Goal: Task Accomplishment & Management: Manage account settings

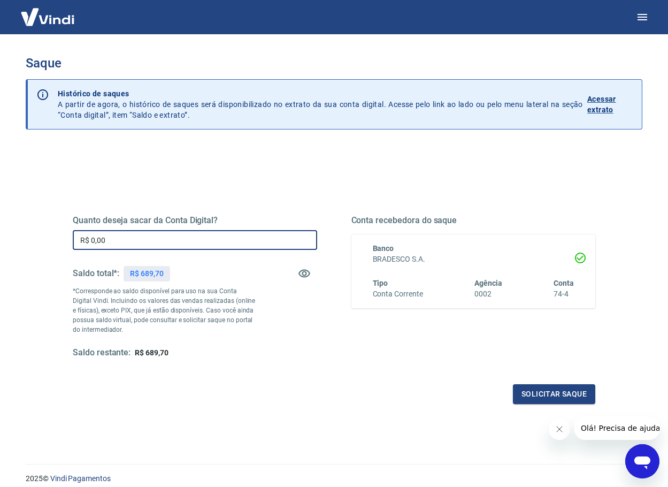
click at [202, 243] on input "R$ 0,00" at bounding box center [195, 240] width 244 height 20
type input "R$ 600,00"
click at [543, 397] on button "Solicitar saque" at bounding box center [554, 394] width 82 height 20
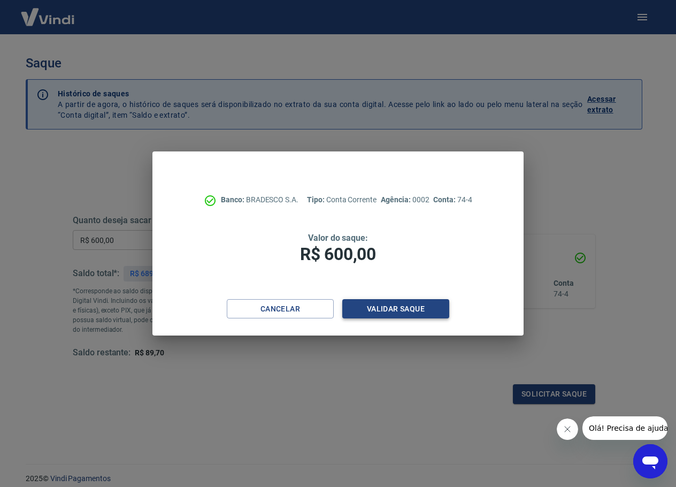
click at [434, 305] on button "Validar saque" at bounding box center [395, 309] width 107 height 20
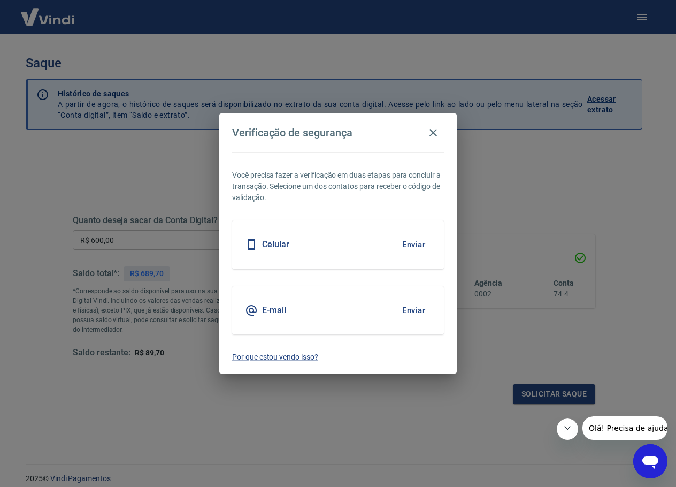
click at [413, 238] on button "Enviar" at bounding box center [413, 244] width 35 height 22
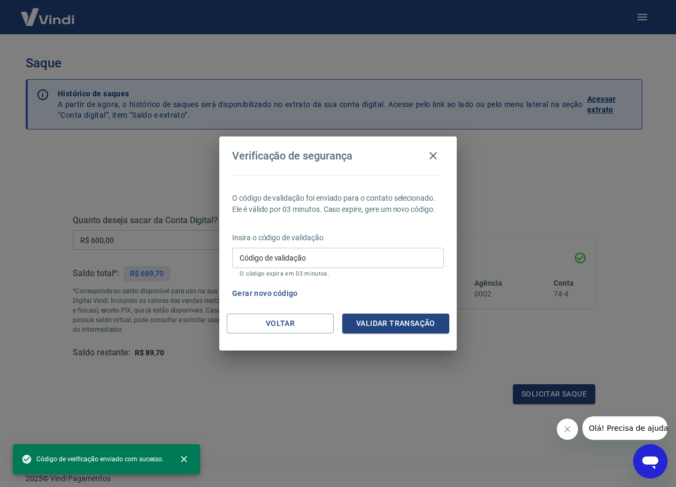
click at [335, 255] on input "Código de validação" at bounding box center [338, 258] width 212 height 20
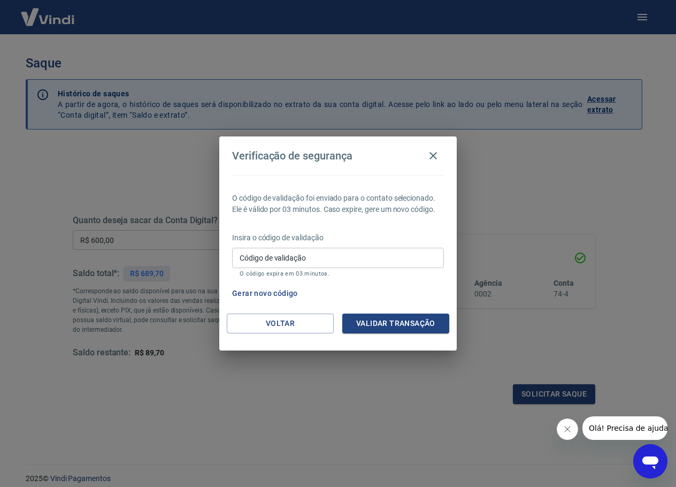
click at [337, 258] on input "Código de validação" at bounding box center [338, 258] width 212 height 20
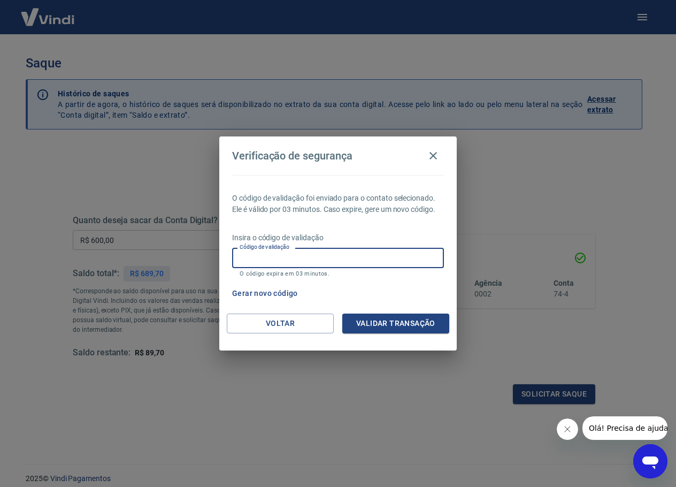
click at [374, 258] on input "Código de validação" at bounding box center [338, 258] width 212 height 20
click at [425, 294] on div "Gerar novo código" at bounding box center [336, 293] width 216 height 20
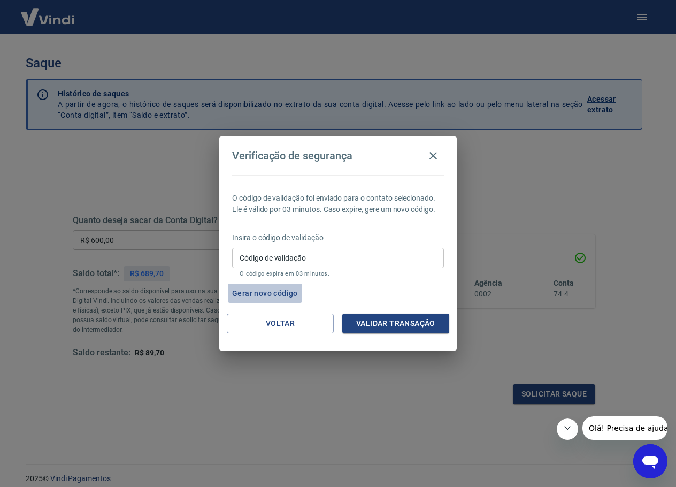
click at [289, 292] on button "Gerar novo código" at bounding box center [265, 293] width 74 height 20
click at [282, 288] on button "Gerar novo código" at bounding box center [265, 293] width 74 height 20
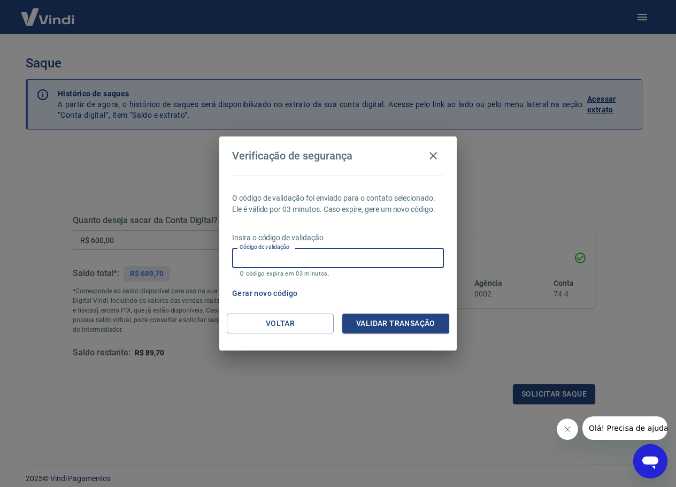
click at [391, 259] on input "Código de validação" at bounding box center [338, 258] width 212 height 20
type input "216332"
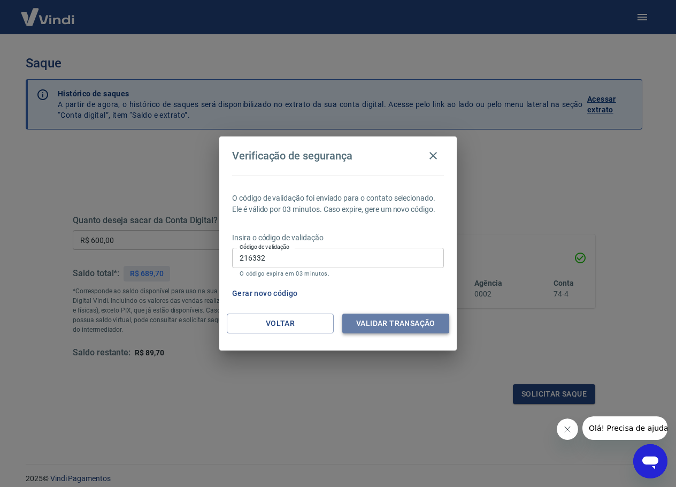
click at [366, 326] on button "Validar transação" at bounding box center [395, 323] width 107 height 20
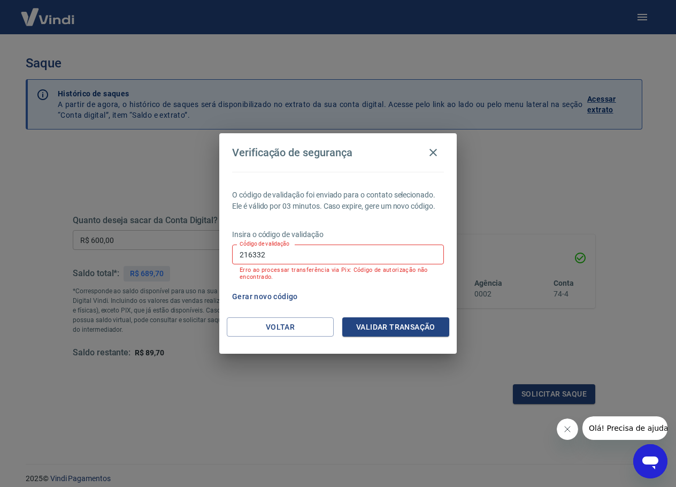
click at [268, 295] on button "Gerar novo código" at bounding box center [265, 297] width 74 height 20
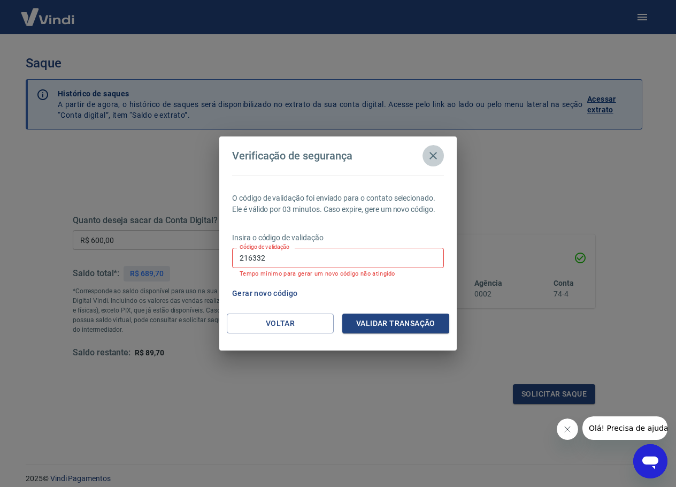
click at [433, 156] on icon "button" at bounding box center [432, 155] width 7 height 7
